Goal: Information Seeking & Learning: Learn about a topic

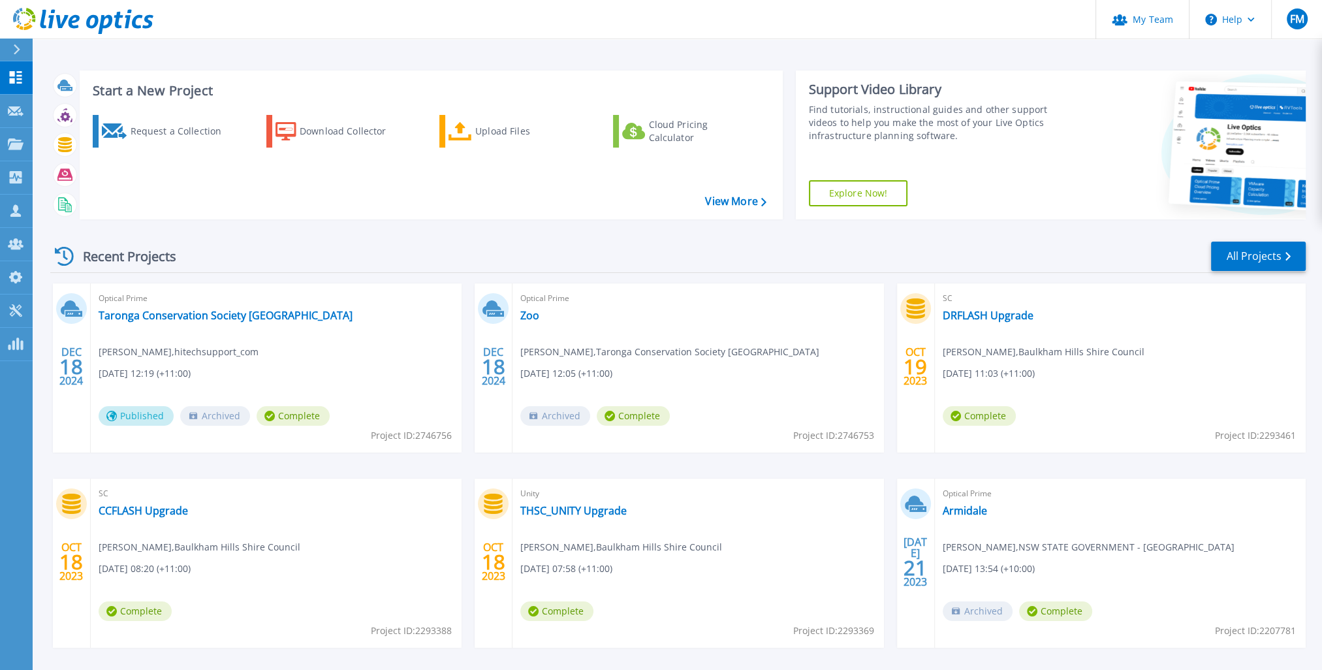
scroll to position [53, 0]
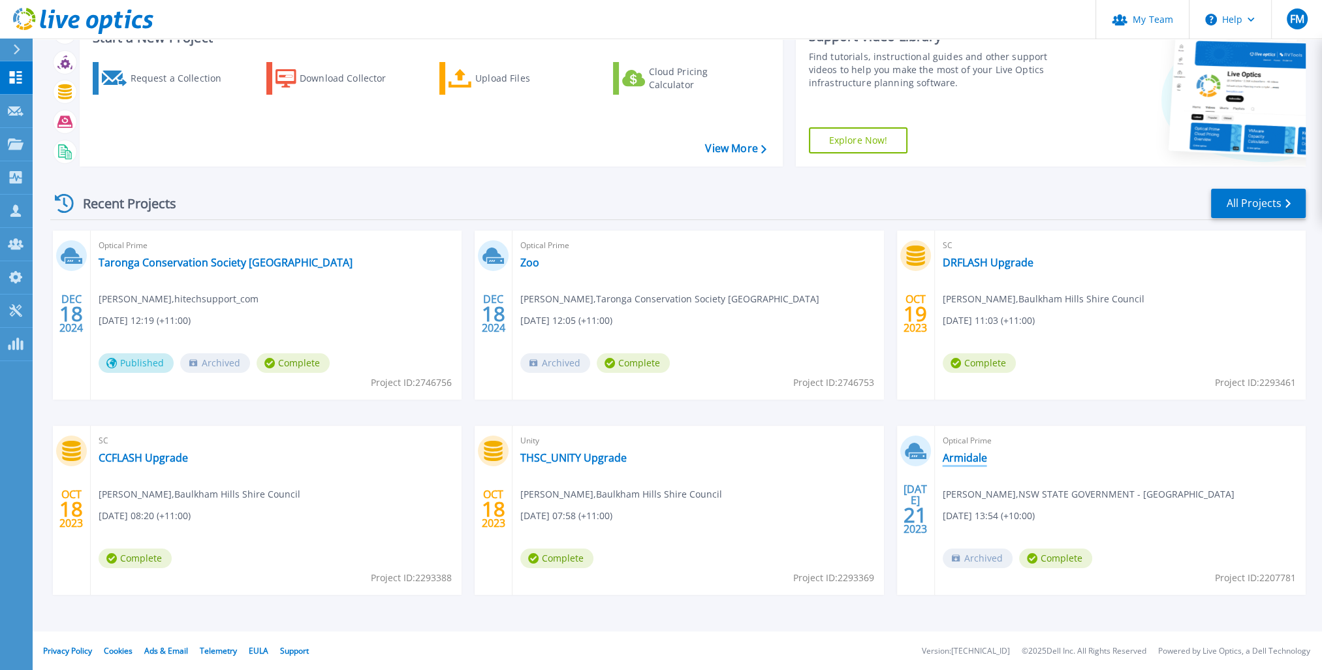
click at [972, 456] on link "Armidale" at bounding box center [965, 457] width 44 height 13
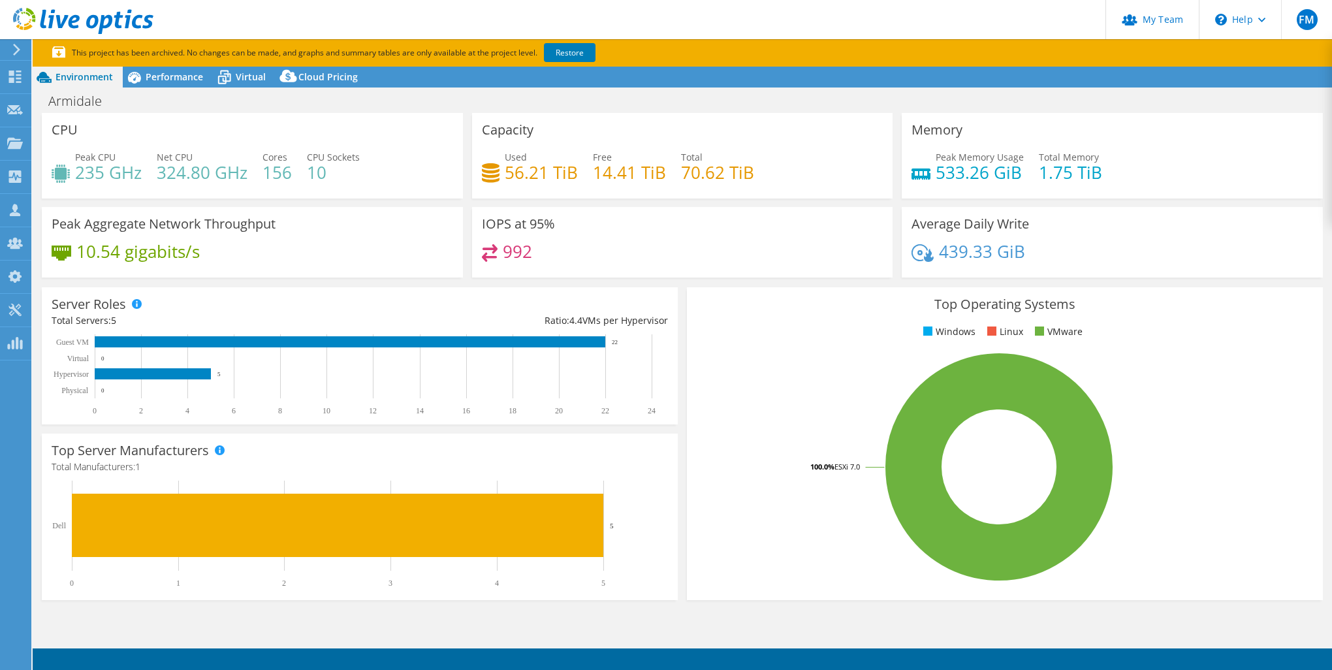
select select "USD"
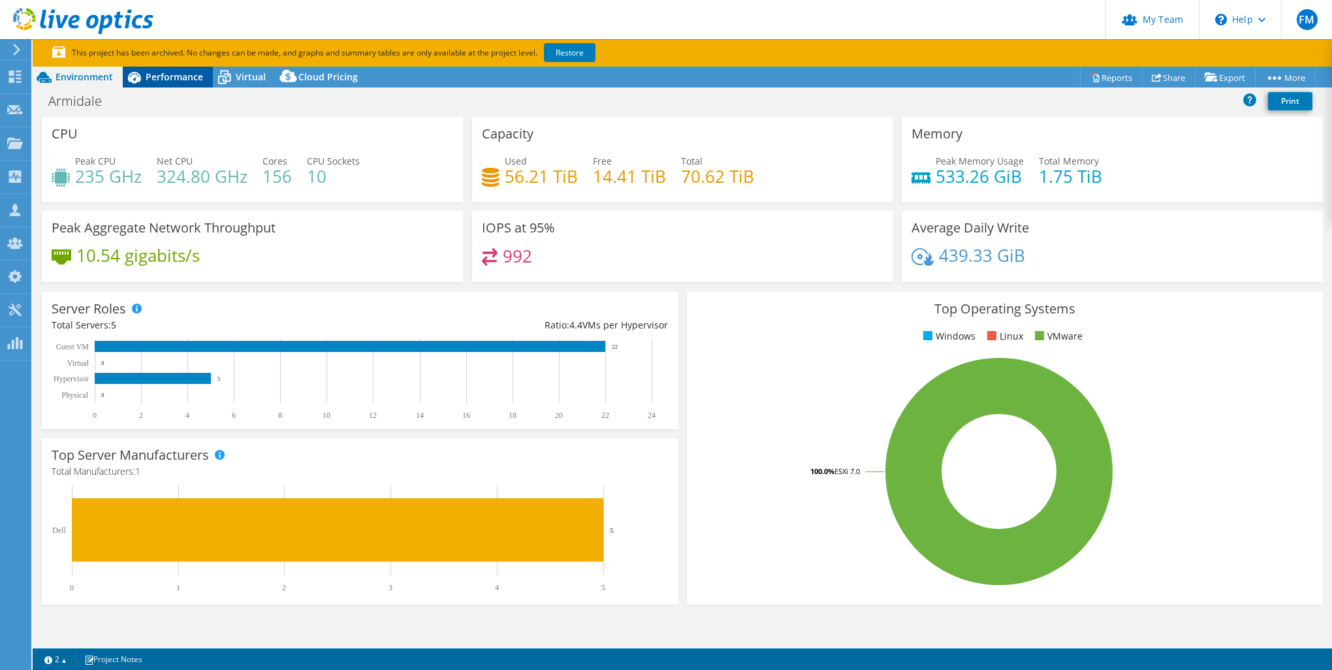
click at [180, 75] on span "Performance" at bounding box center [174, 77] width 57 height 12
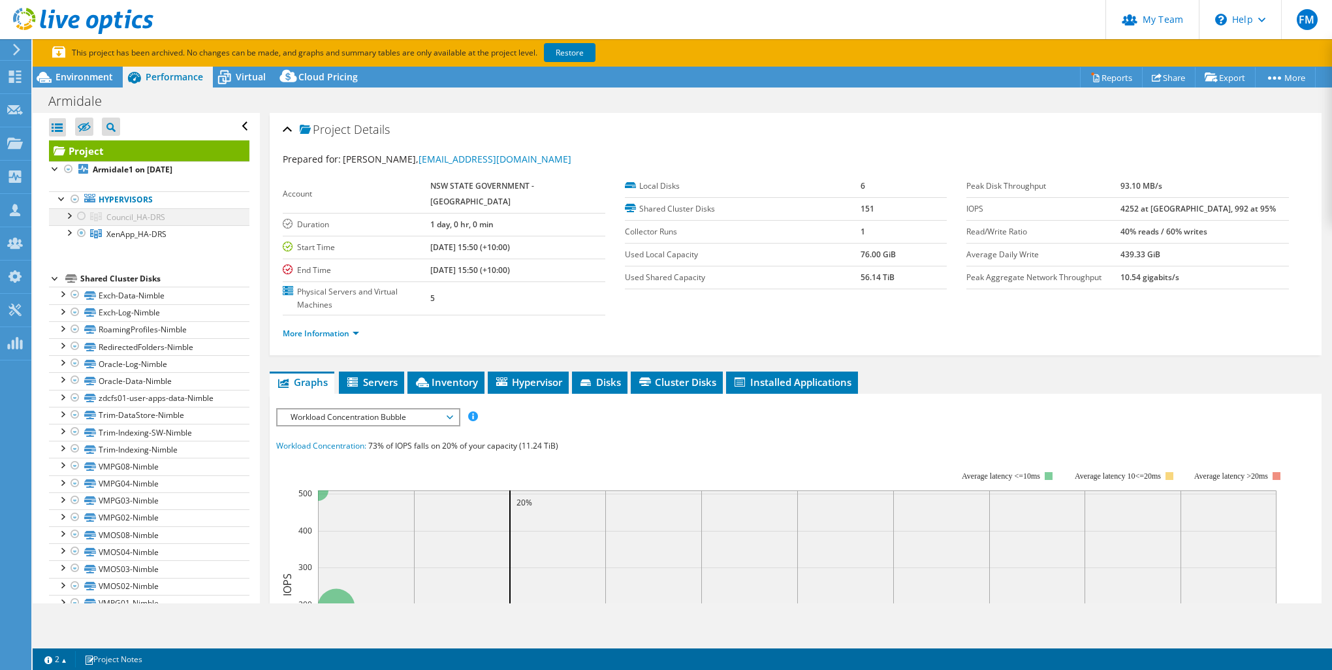
click at [81, 212] on div at bounding box center [81, 216] width 13 height 16
click at [80, 215] on div at bounding box center [81, 216] width 13 height 16
click at [72, 232] on div at bounding box center [68, 231] width 13 height 13
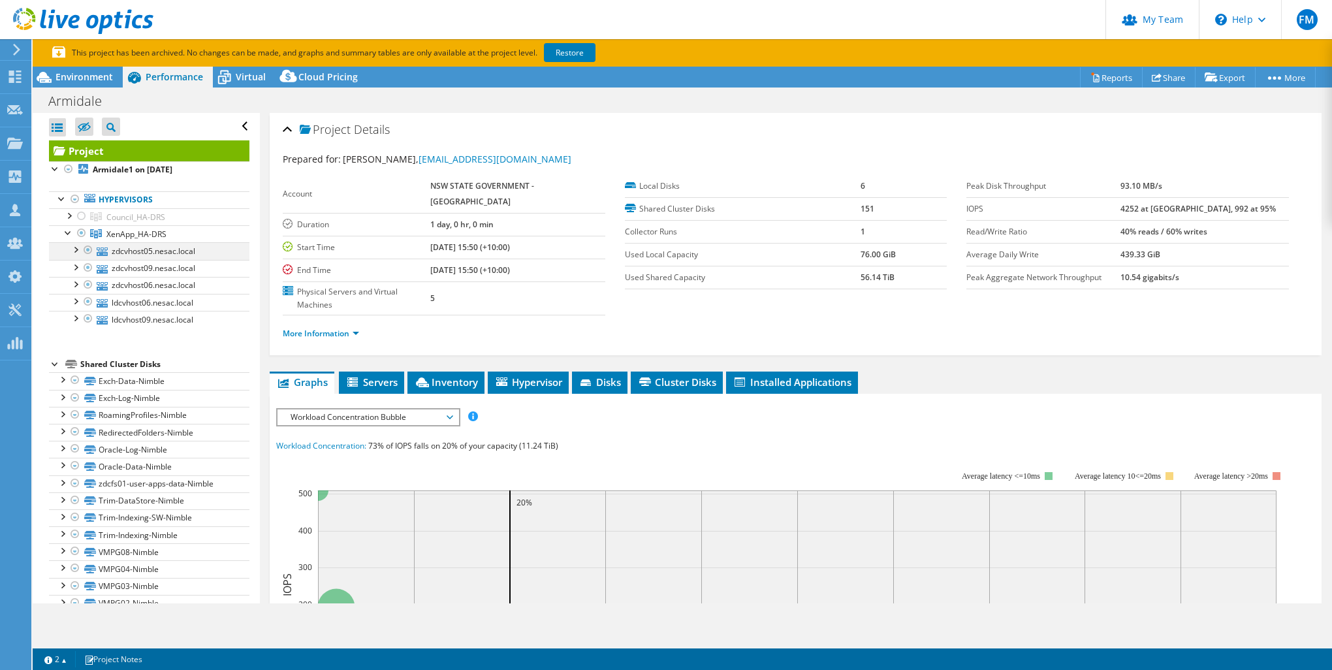
click at [79, 251] on div at bounding box center [75, 248] width 13 height 13
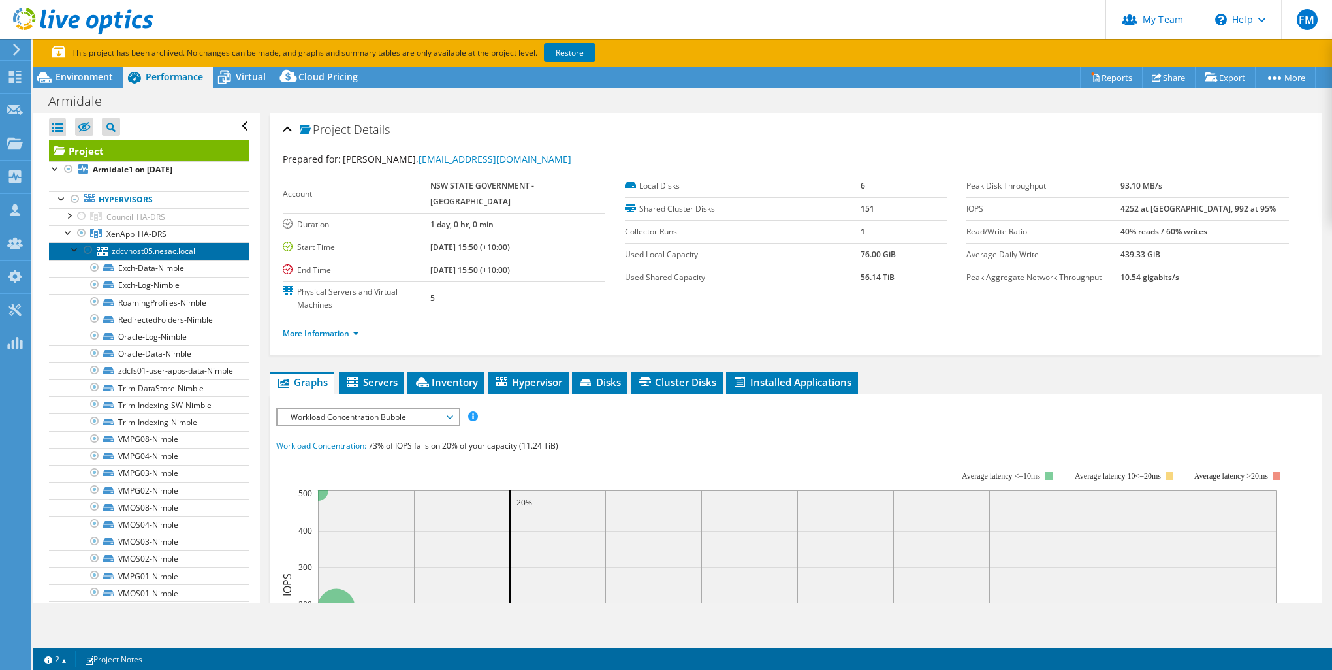
click at [136, 255] on link "zdcvhost05.nesac.local" at bounding box center [149, 250] width 200 height 17
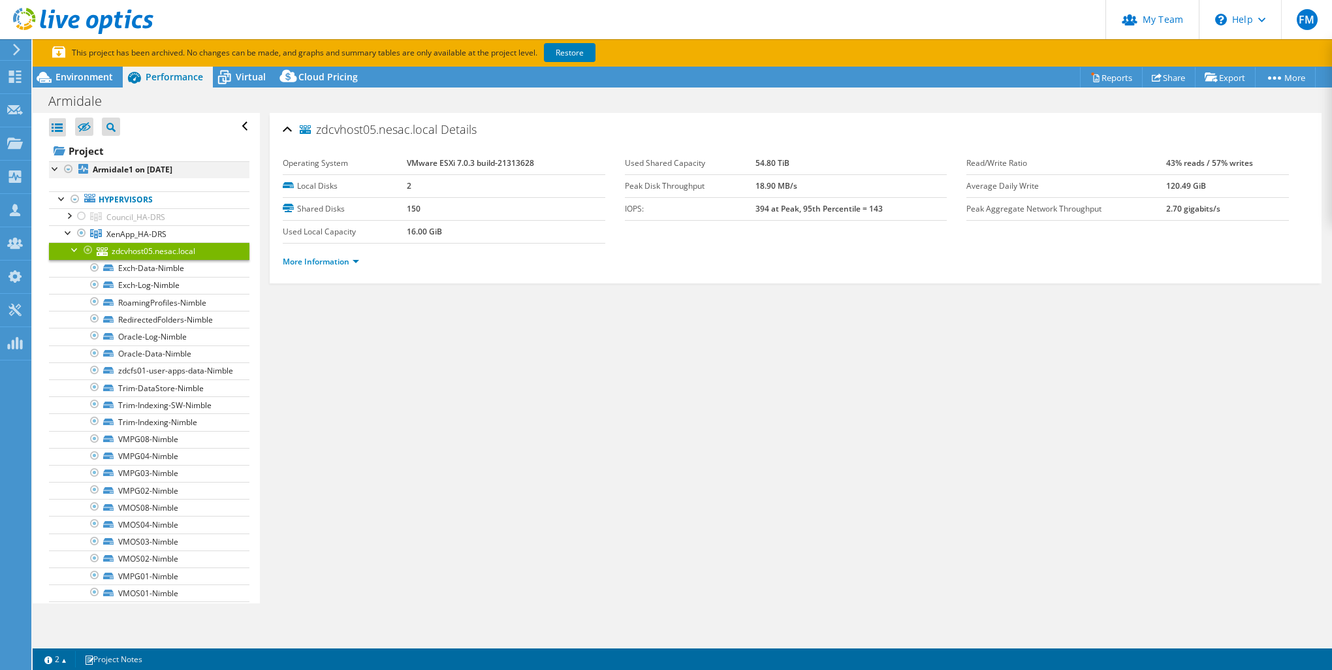
click at [52, 168] on div at bounding box center [55, 167] width 13 height 13
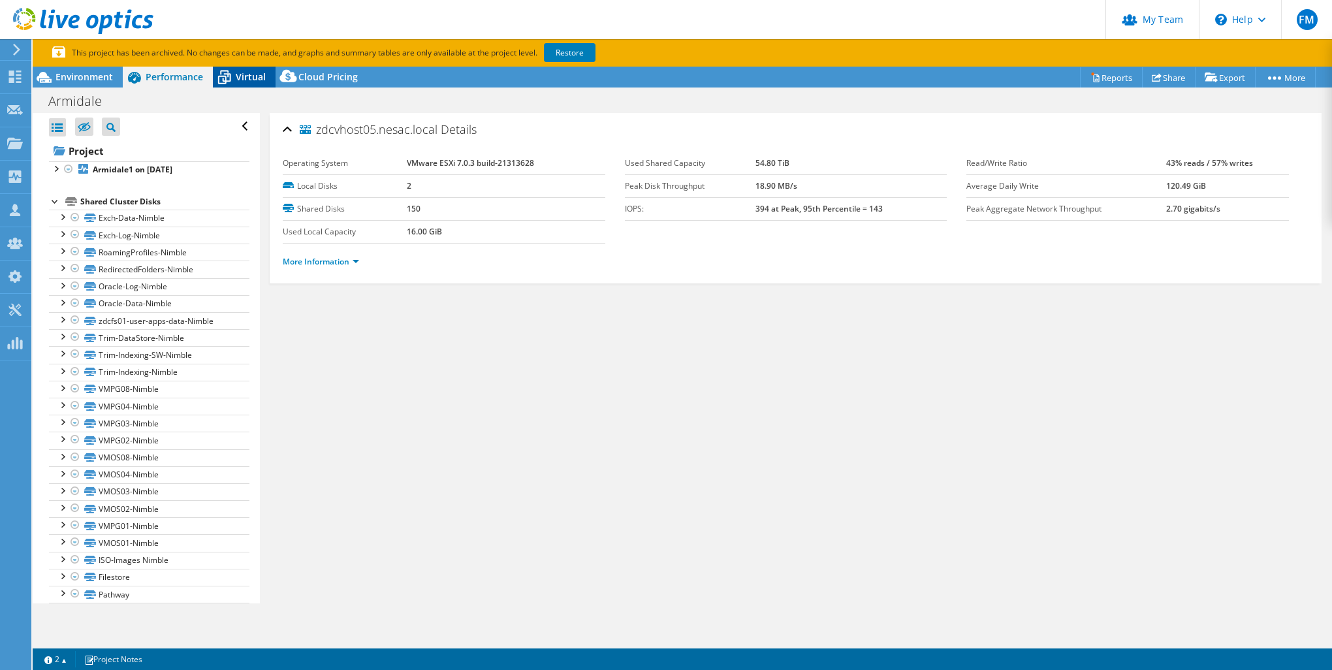
click at [232, 67] on icon at bounding box center [224, 77] width 23 height 23
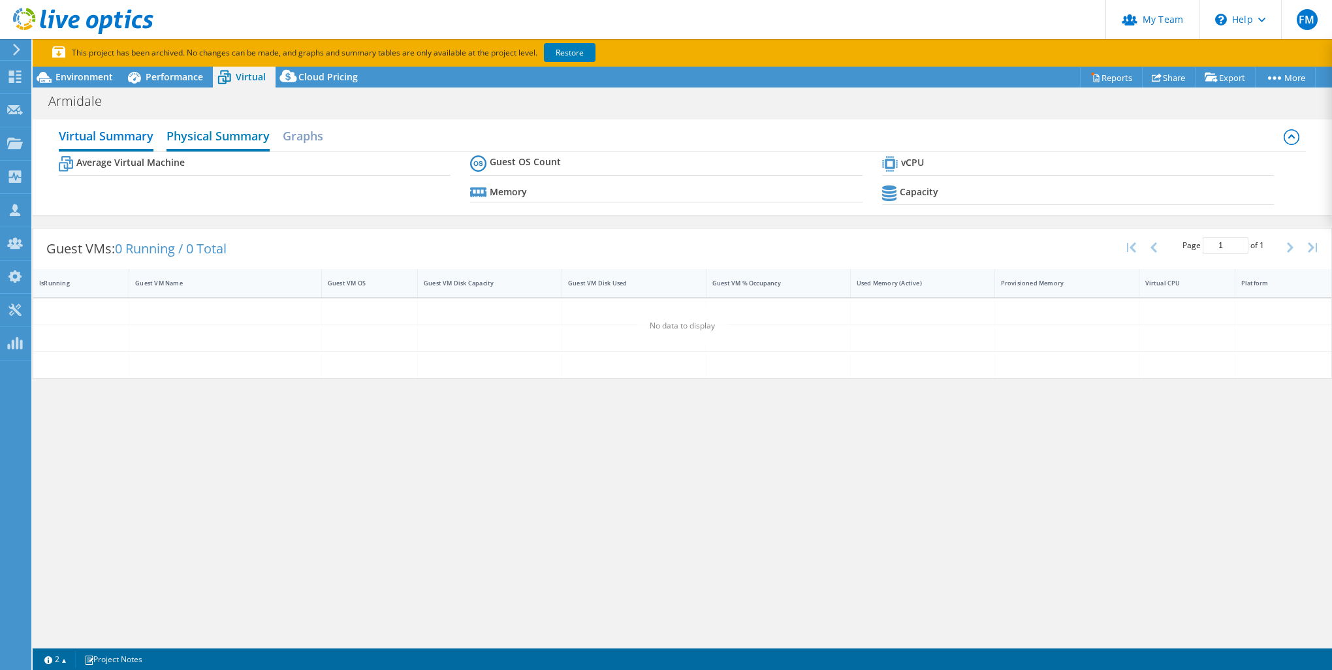
click at [241, 140] on h2 "Physical Summary" at bounding box center [217, 137] width 103 height 29
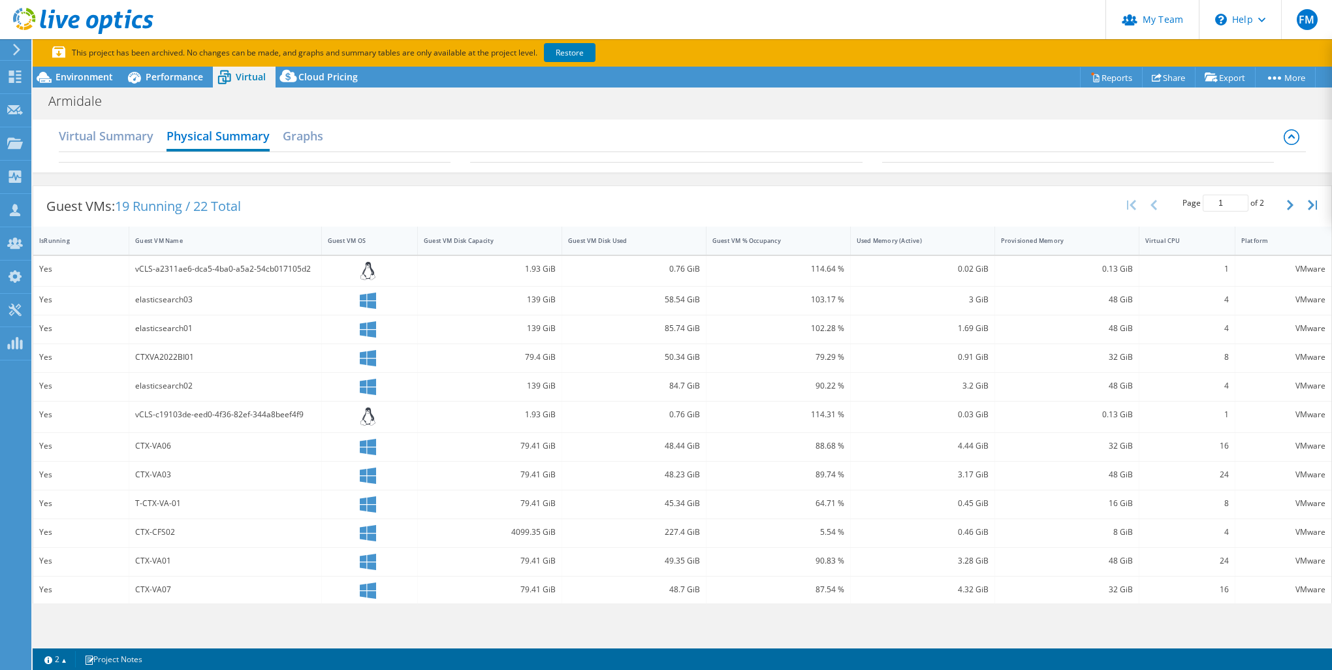
click at [162, 127] on div "Virtual Summary Physical Summary Graphs" at bounding box center [682, 137] width 1247 height 29
click at [144, 132] on h2 "Virtual Summary" at bounding box center [106, 137] width 95 height 29
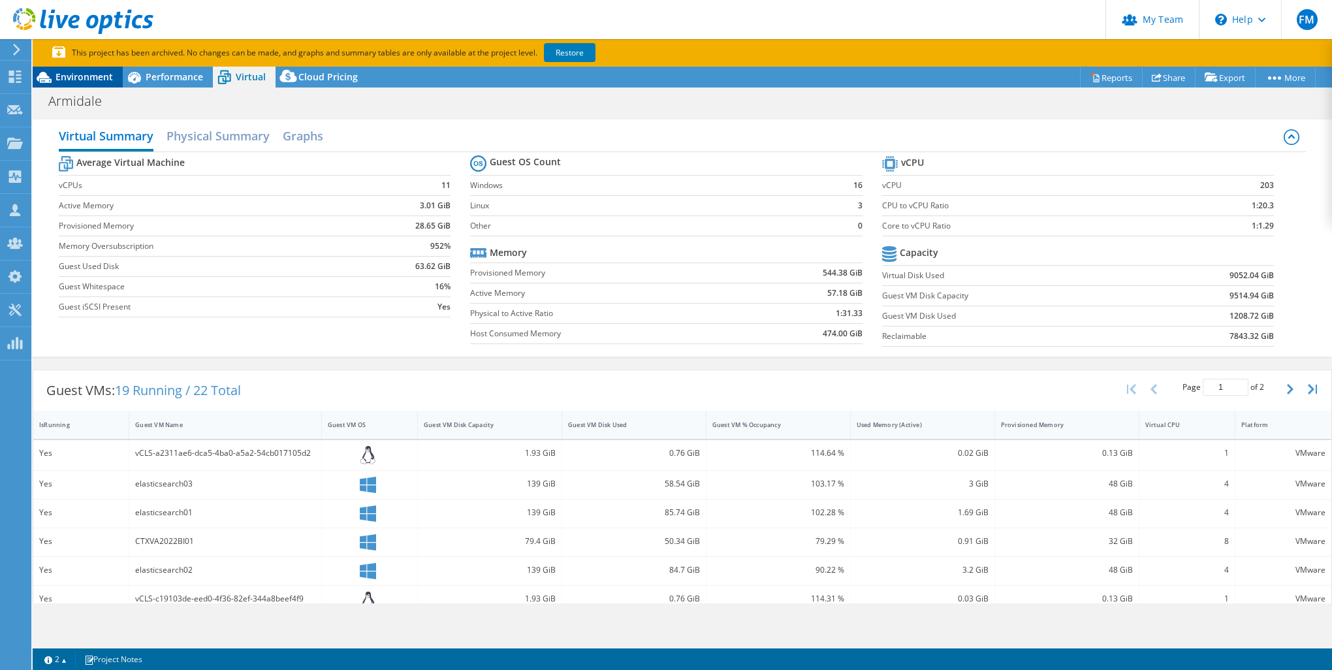
click at [101, 75] on span "Environment" at bounding box center [83, 77] width 57 height 12
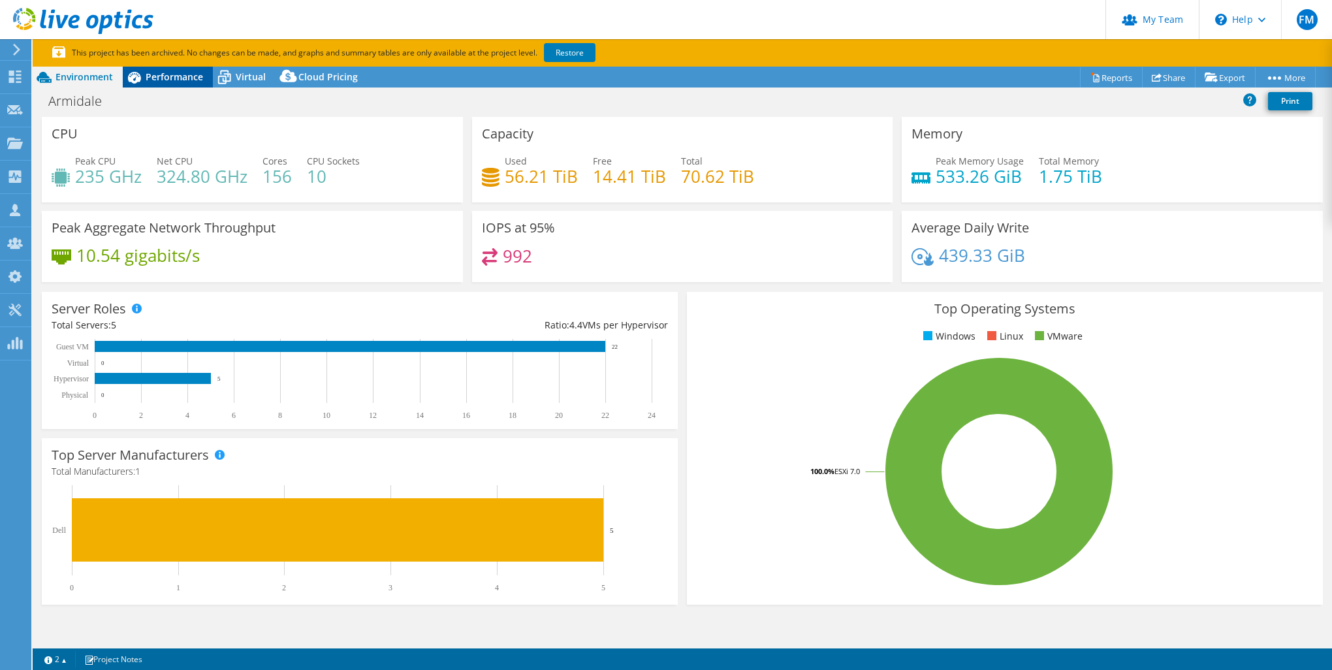
click at [183, 72] on span "Performance" at bounding box center [174, 77] width 57 height 12
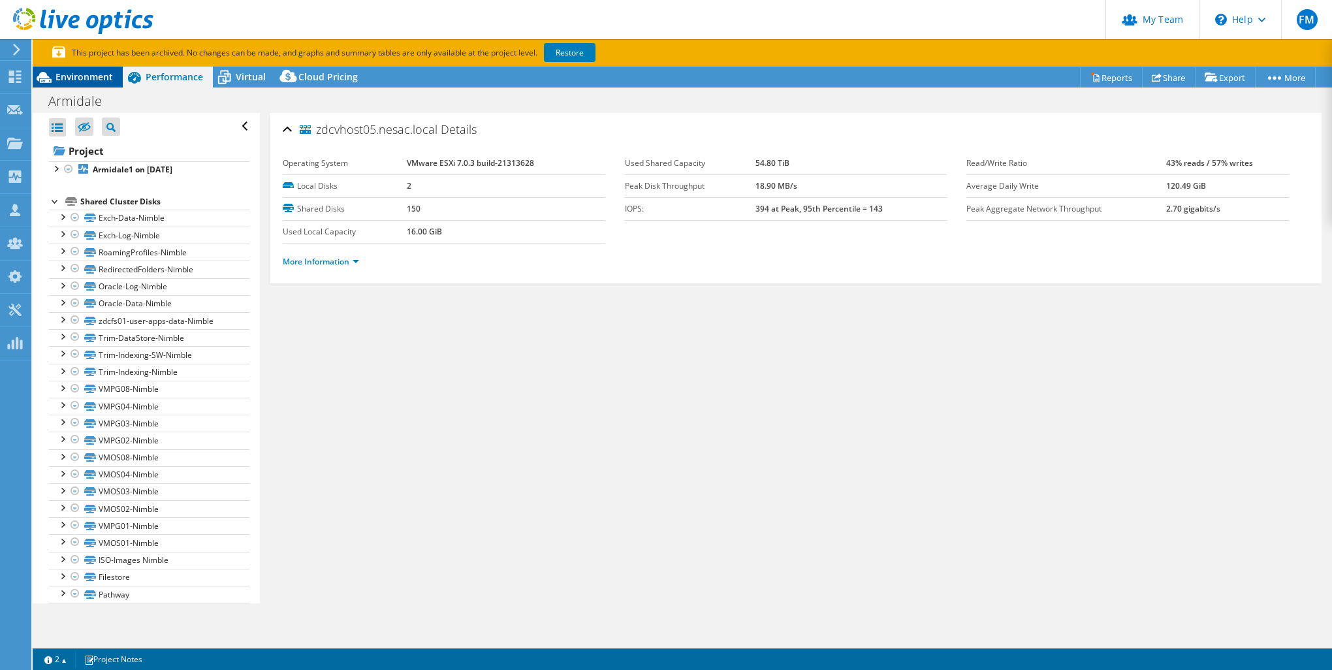
click at [95, 71] on span "Environment" at bounding box center [83, 77] width 57 height 12
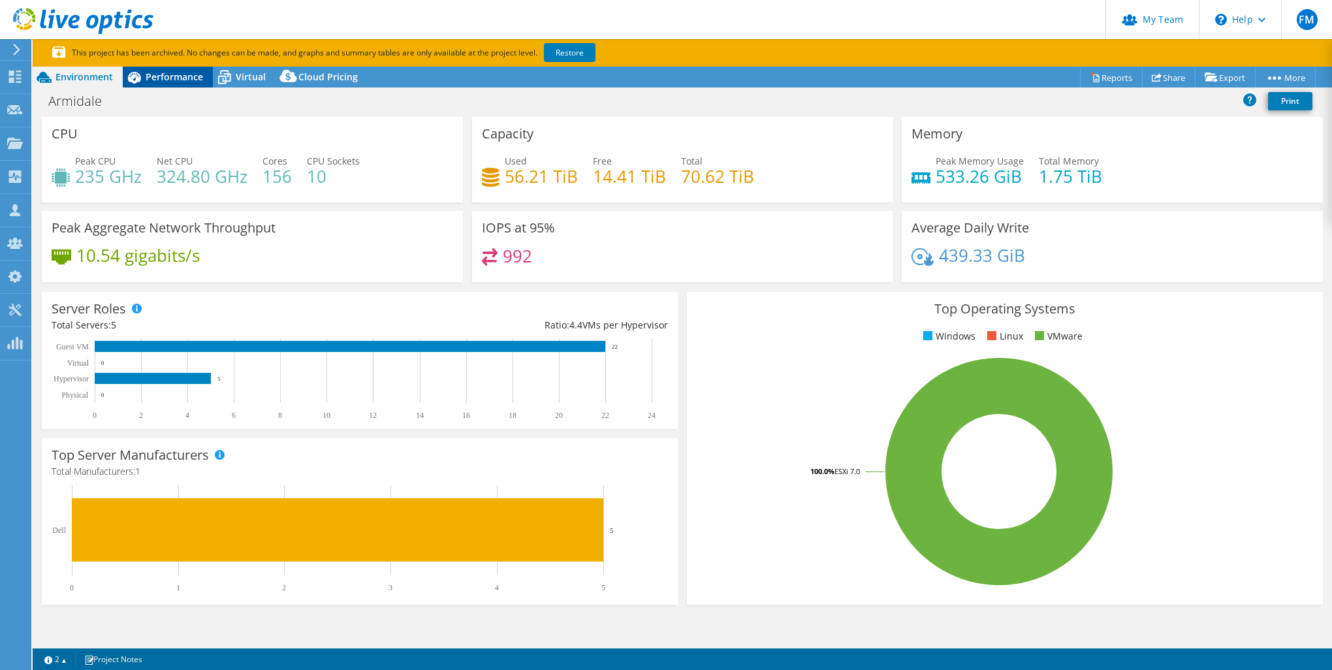
click at [202, 85] on div "Performance" at bounding box center [168, 77] width 90 height 21
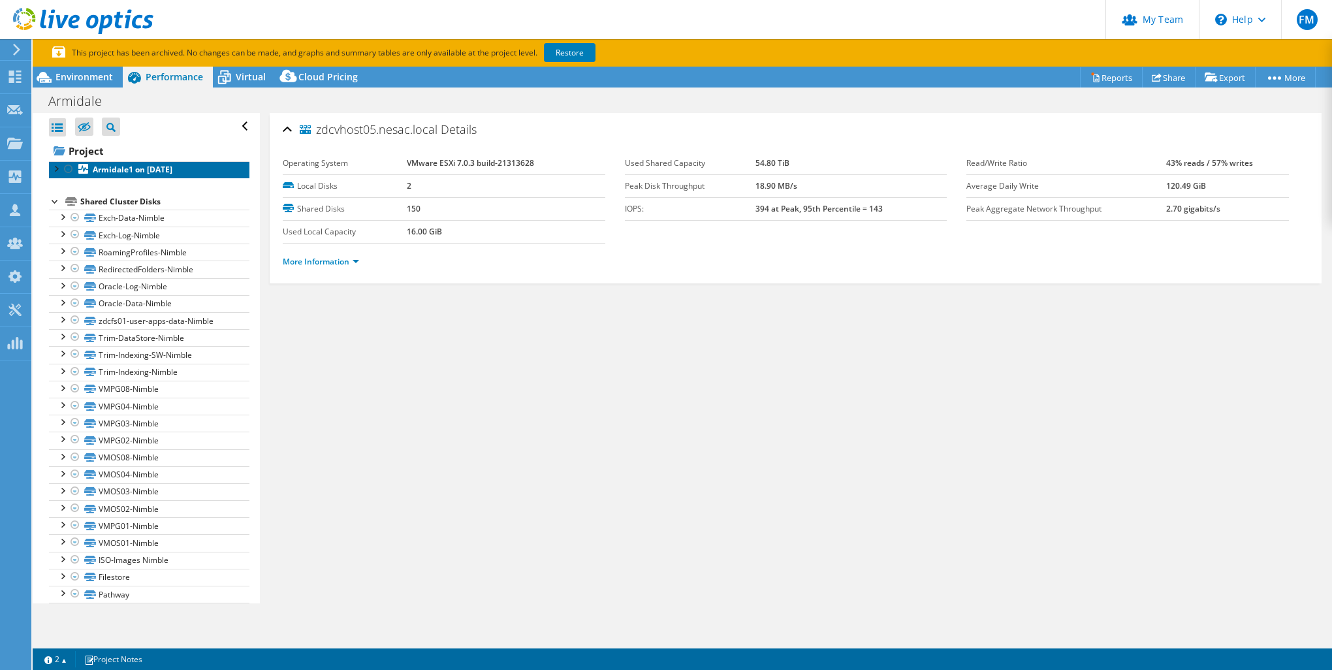
click at [154, 168] on b "Armidale1 on [DATE]" at bounding box center [133, 169] width 80 height 11
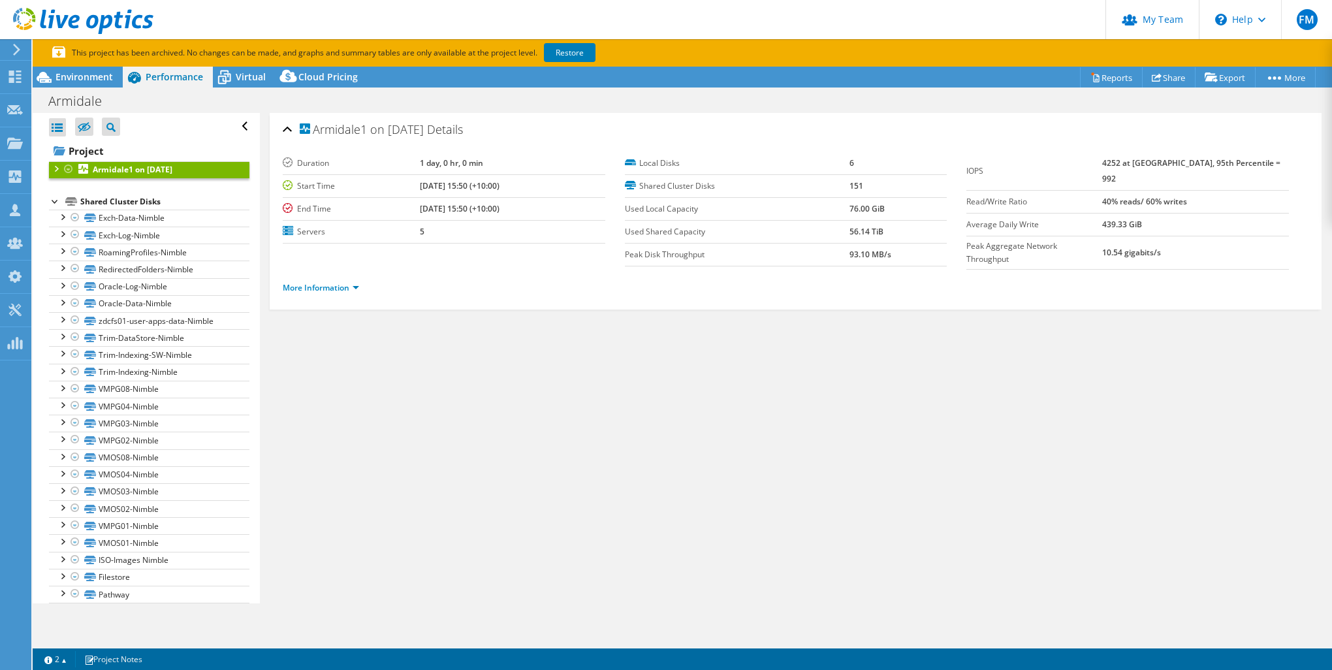
click at [53, 171] on div at bounding box center [55, 167] width 13 height 13
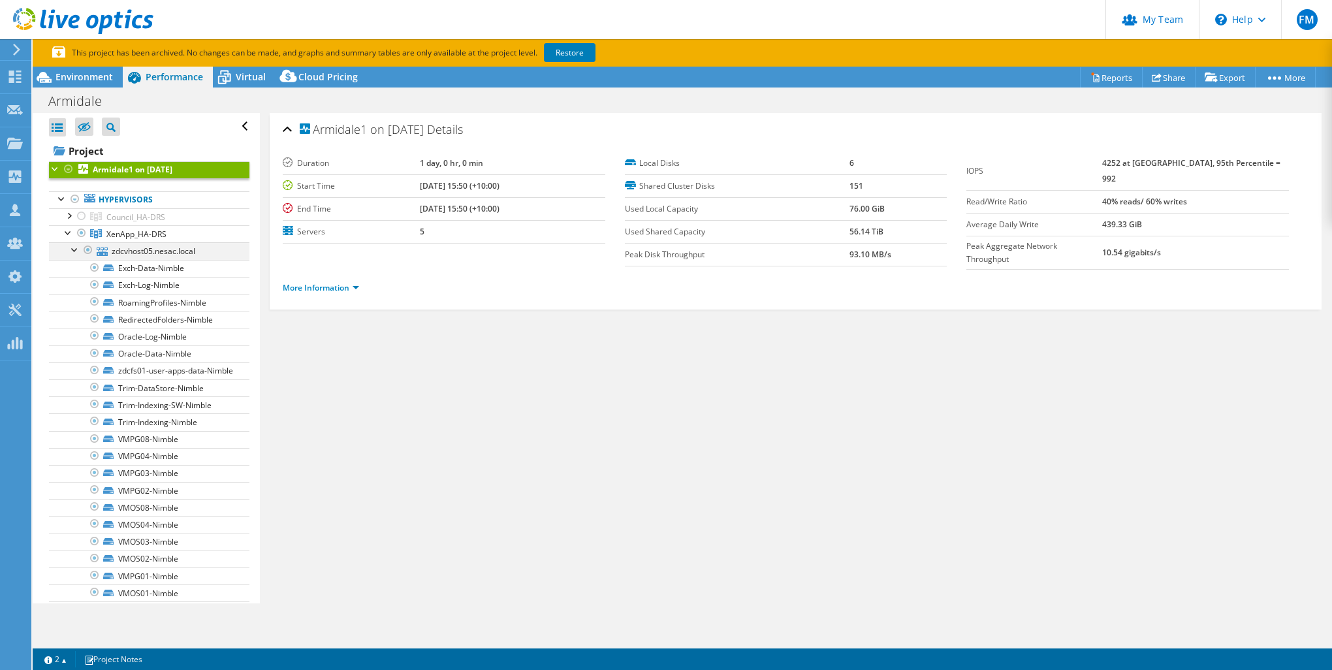
click at [72, 249] on div at bounding box center [75, 248] width 13 height 13
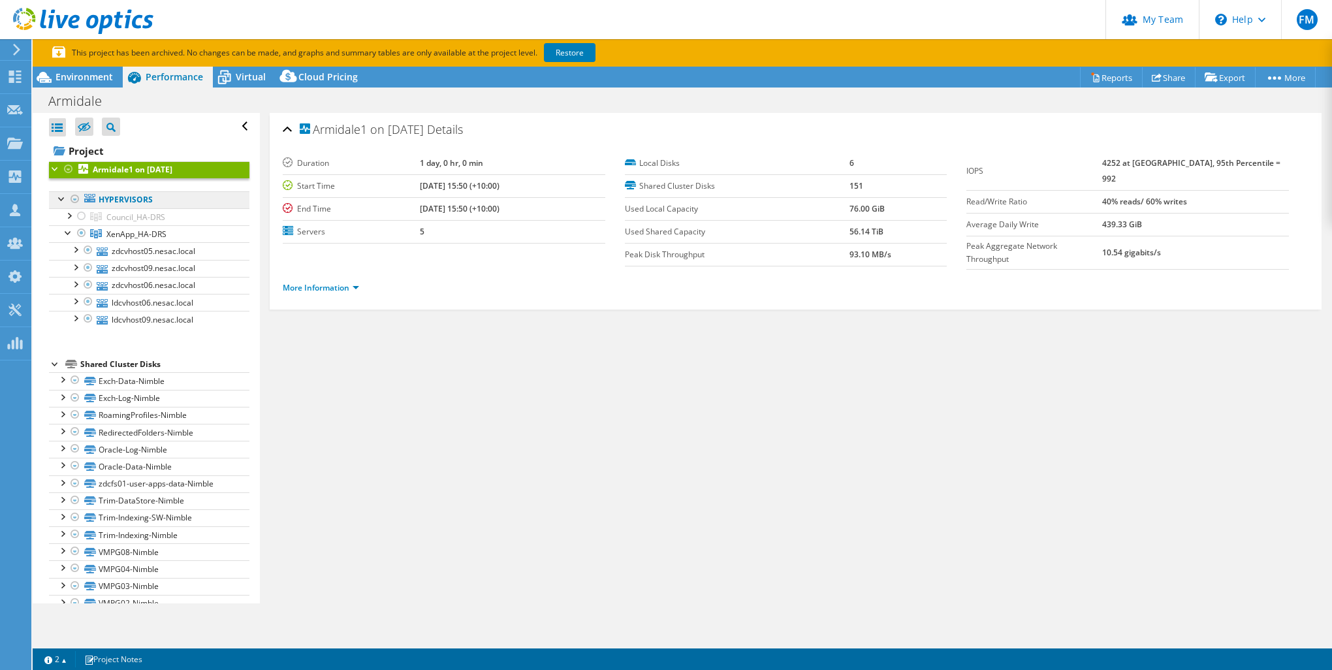
click at [121, 200] on link "Hypervisors" at bounding box center [149, 199] width 200 height 17
click at [69, 213] on div at bounding box center [68, 214] width 13 height 13
